Goal: Book appointment/travel/reservation

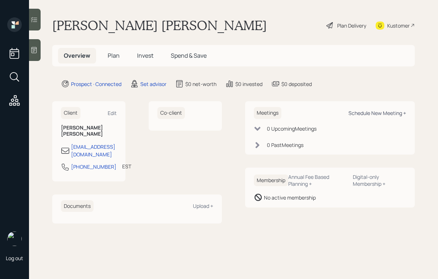
click at [353, 113] on div "Schedule New Meeting +" at bounding box center [377, 112] width 58 height 7
select select "round-[PERSON_NAME]"
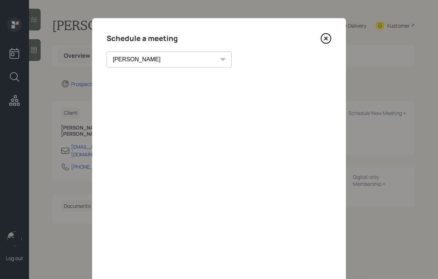
click at [324, 38] on icon at bounding box center [325, 38] width 11 height 11
